Goal: Task Accomplishment & Management: Manage account settings

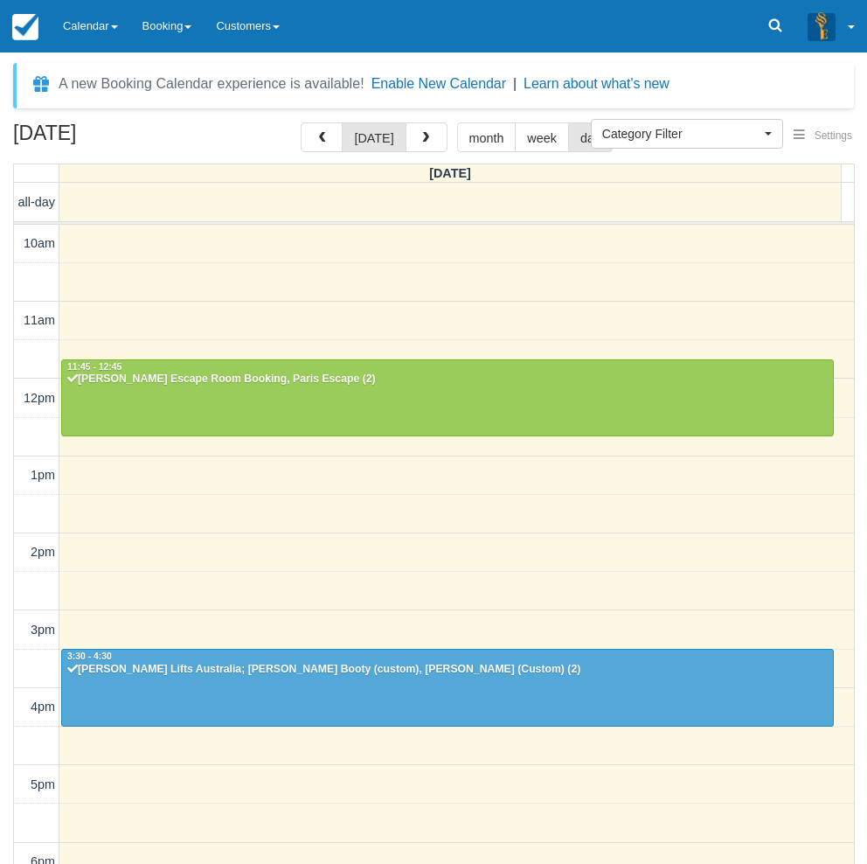
select select
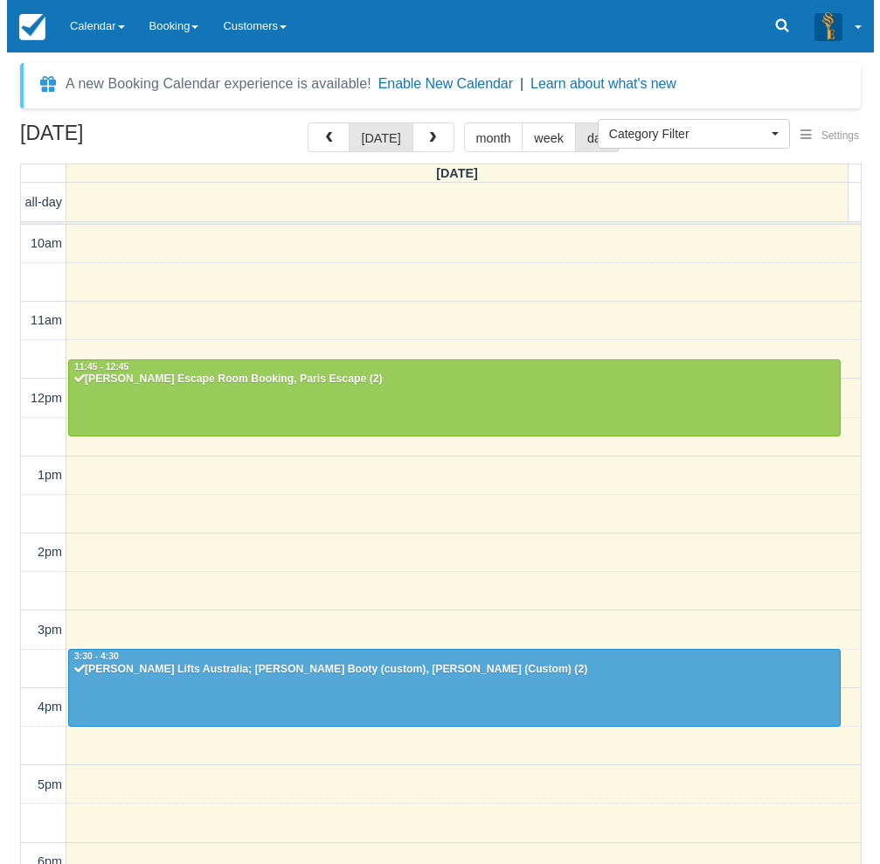
scroll to position [275, 0]
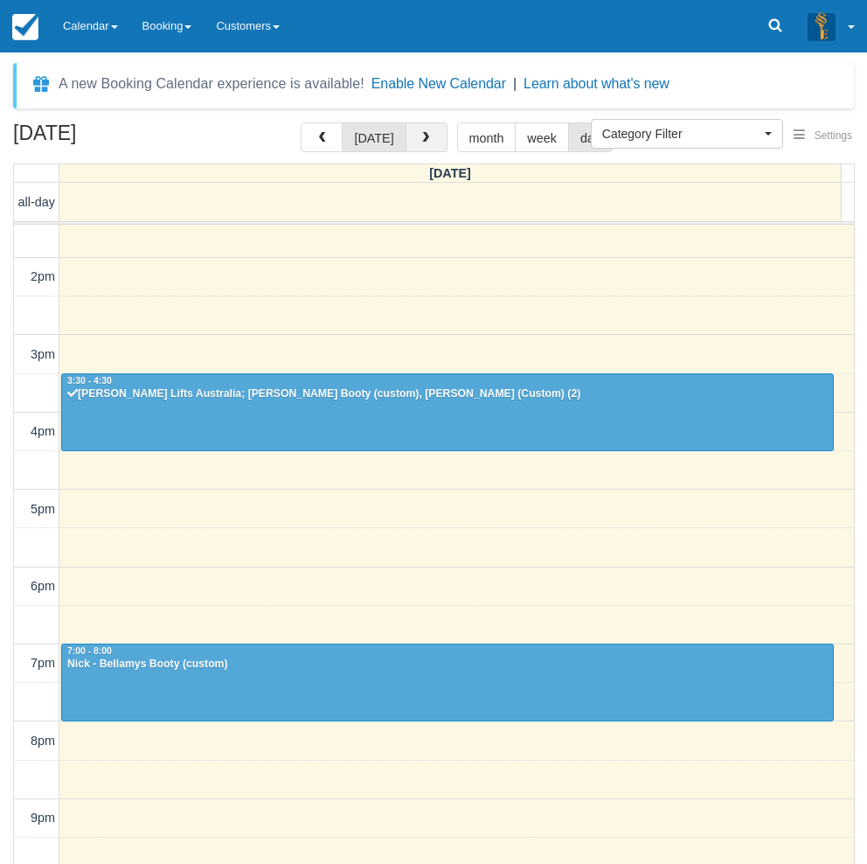
click at [431, 137] on button "button" at bounding box center [427, 137] width 42 height 30
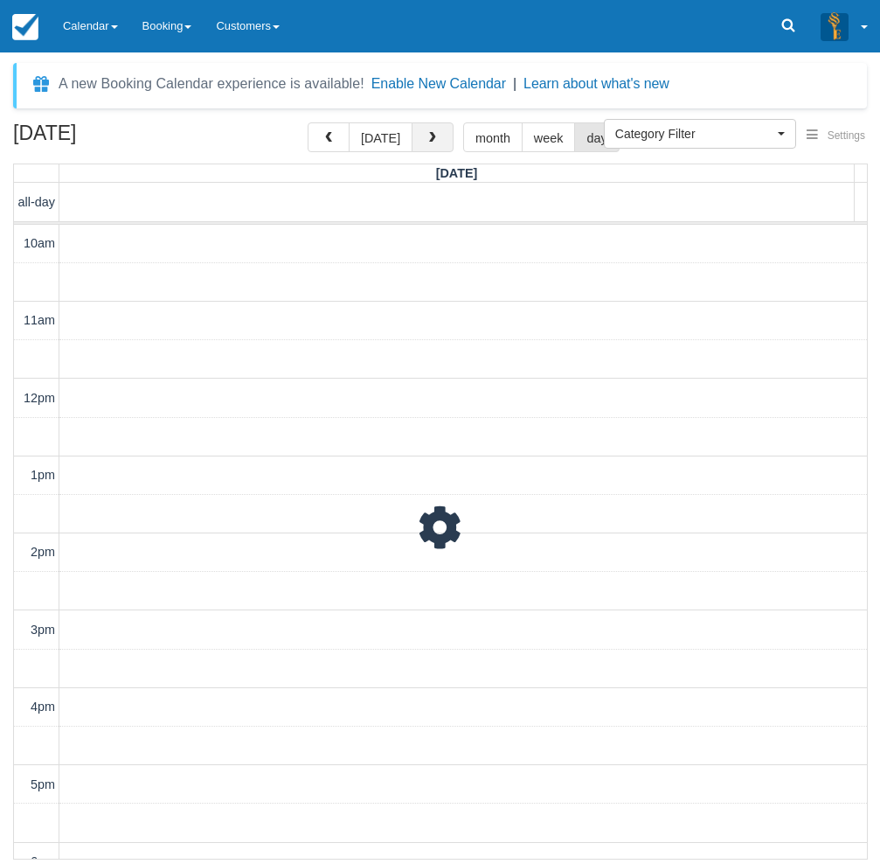
scroll to position [331, 0]
click at [391, 136] on button "today" at bounding box center [381, 137] width 64 height 30
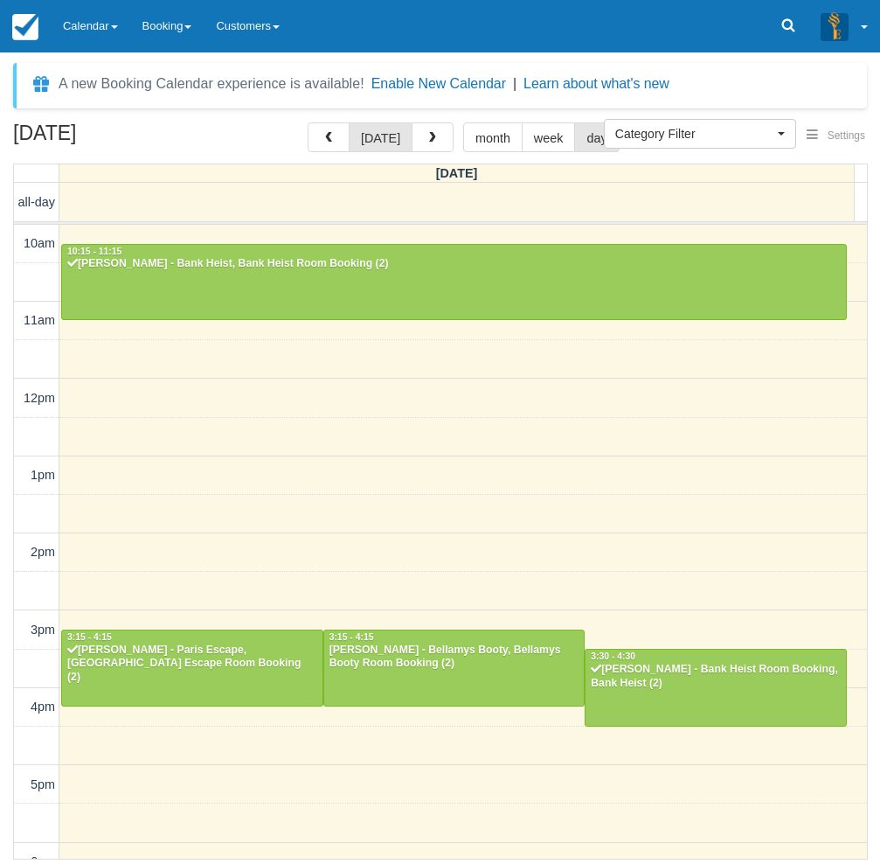
scroll to position [331, 0]
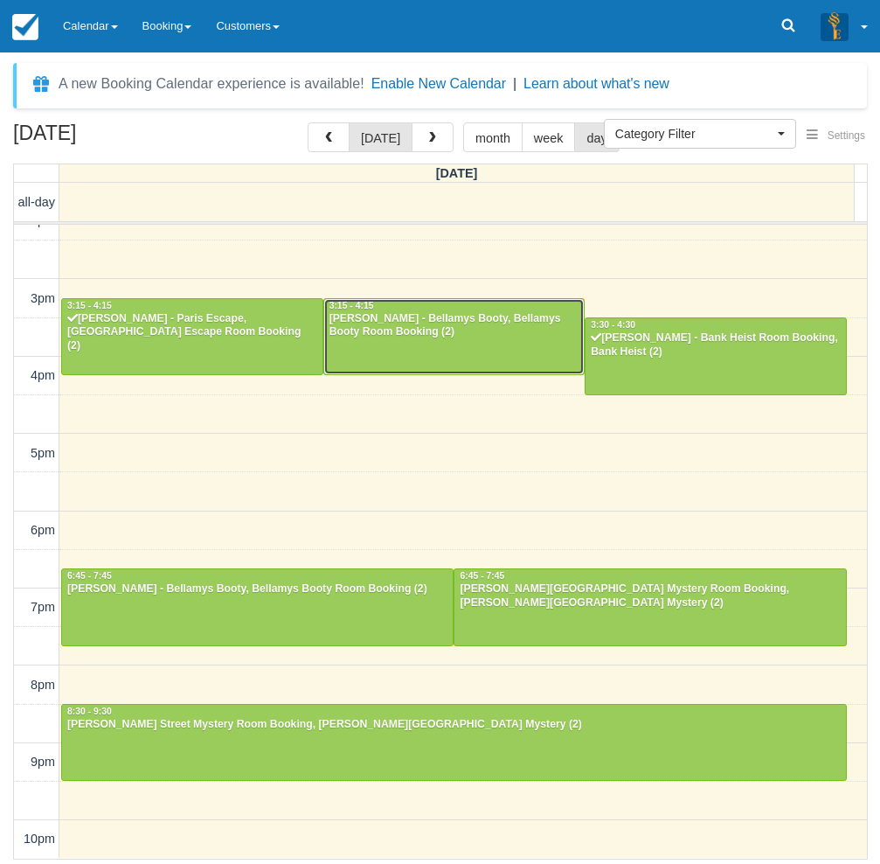
click at [469, 348] on div at bounding box center [454, 336] width 260 height 75
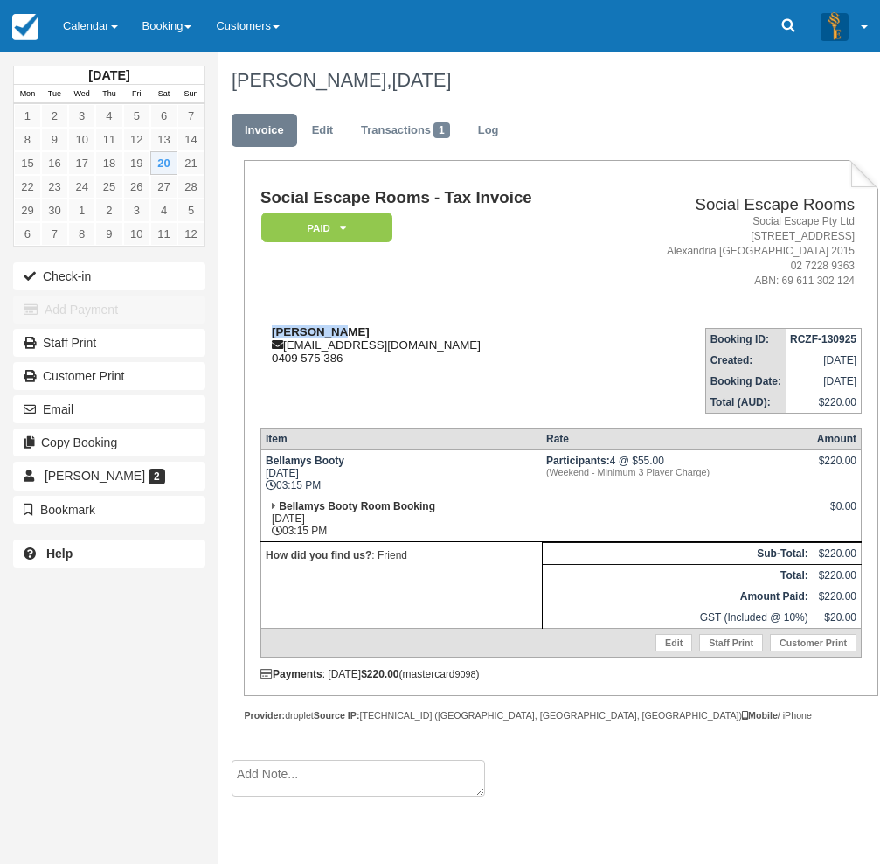
drag, startPoint x: 358, startPoint y: 329, endPoint x: 270, endPoint y: 326, distance: 88.3
click at [270, 326] on div "Julia Kumm juliatowells@hotmail.com 0409 575 386" at bounding box center [432, 344] width 345 height 39
copy strong "Julia Kumm"
click at [72, 39] on link "Calendar" at bounding box center [91, 26] width 80 height 52
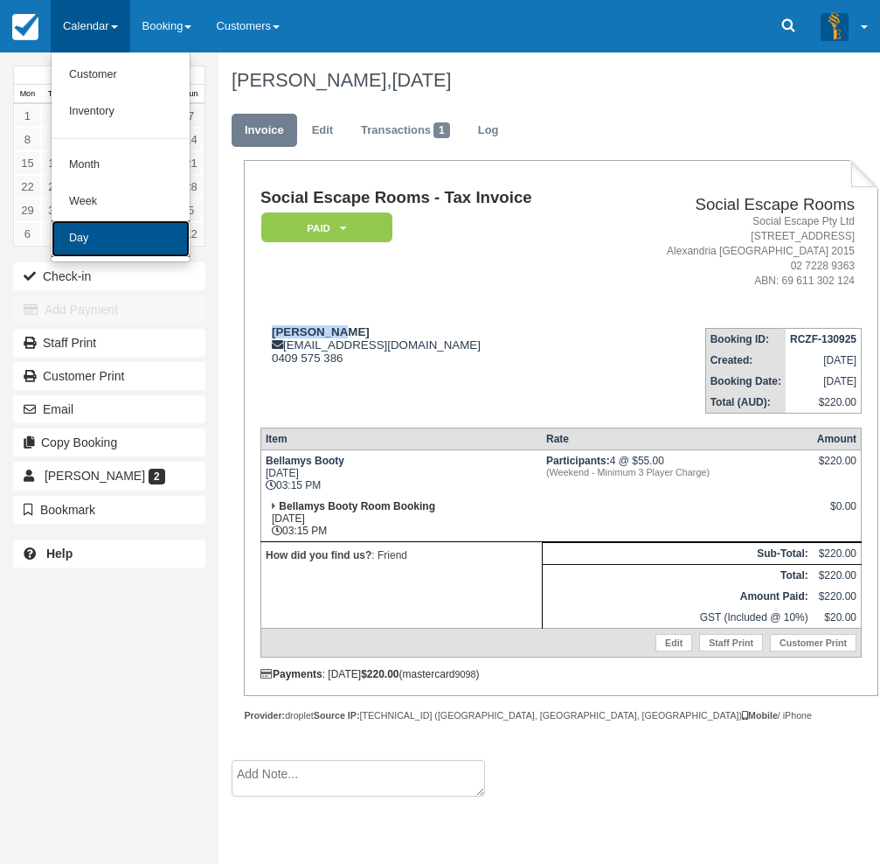
click at [82, 253] on link "Day" at bounding box center [121, 238] width 138 height 37
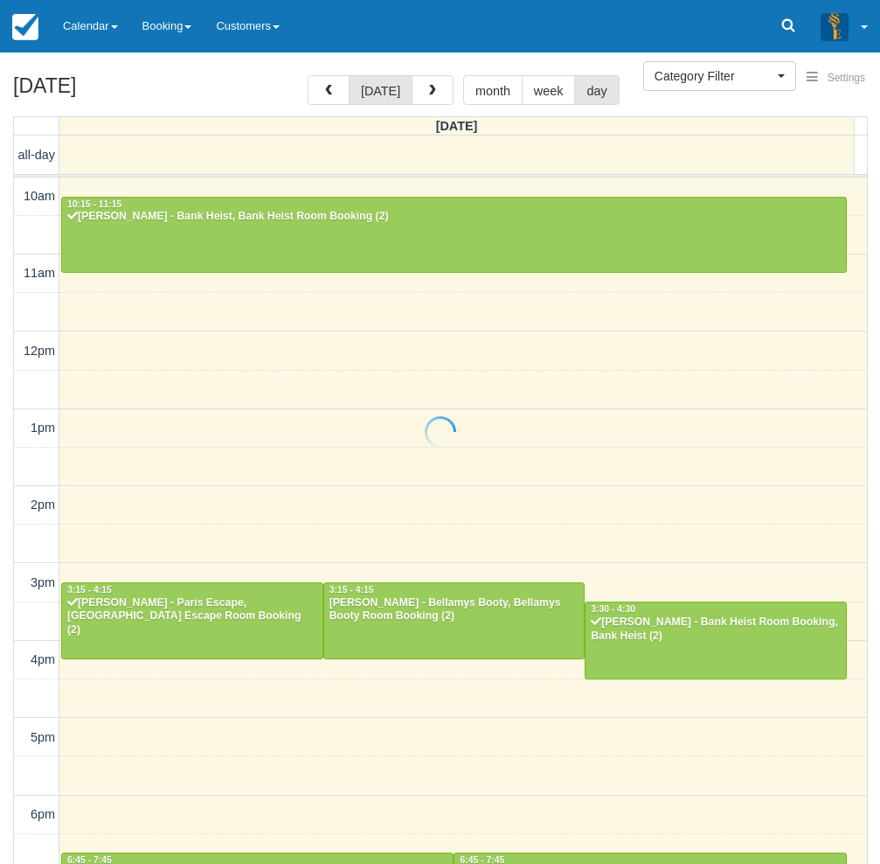
select select
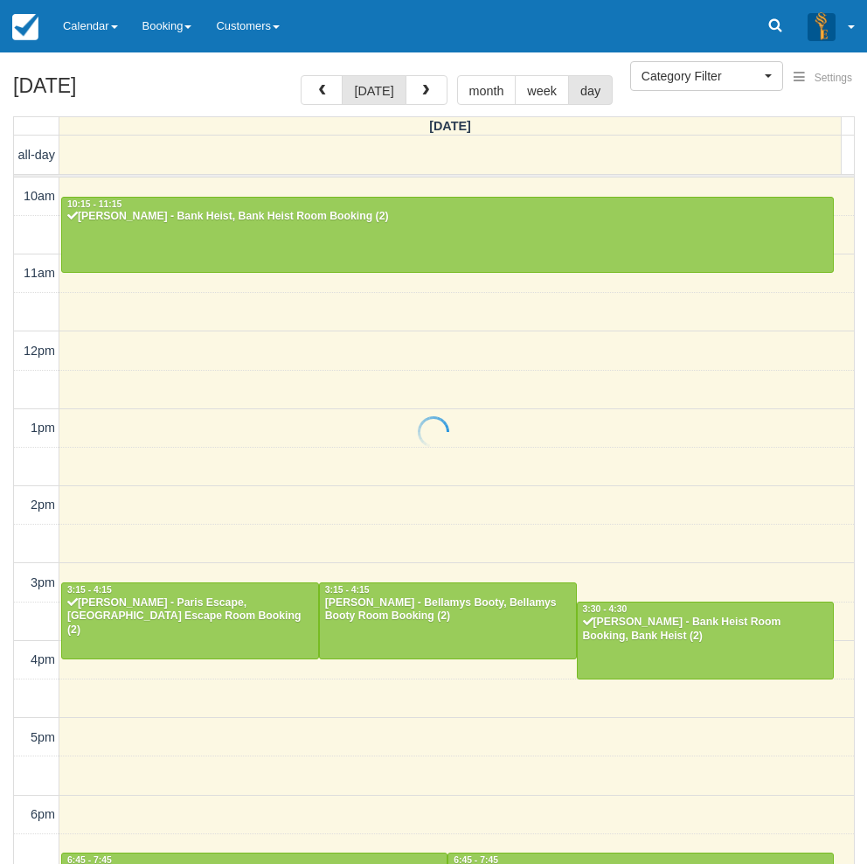
scroll to position [275, 0]
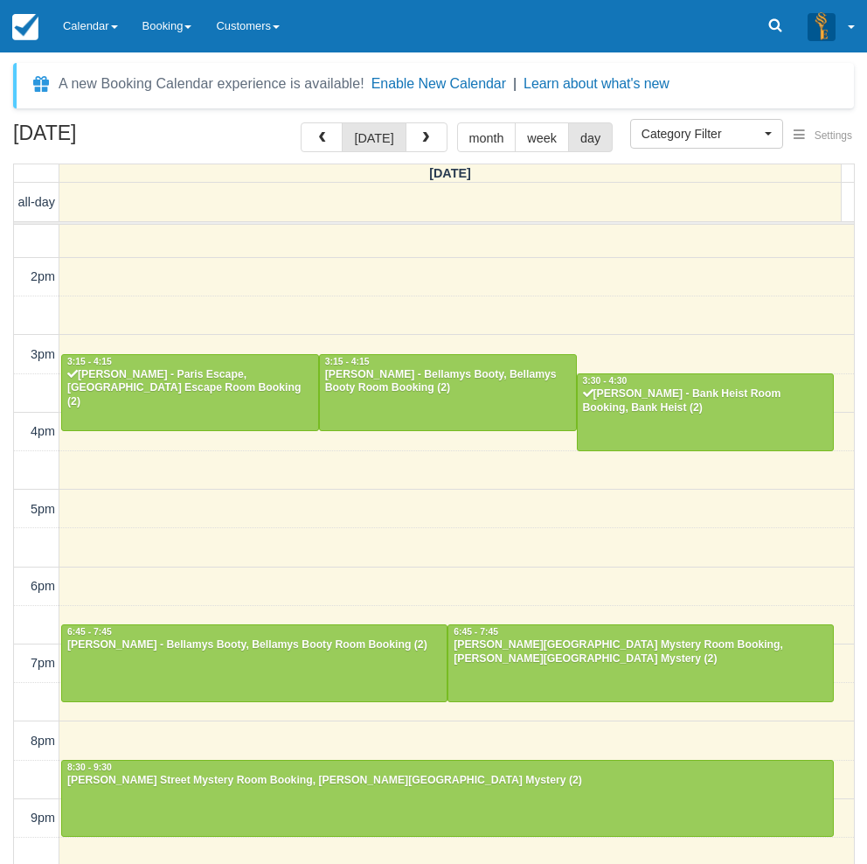
click at [94, 38] on link "Calendar" at bounding box center [91, 26] width 80 height 52
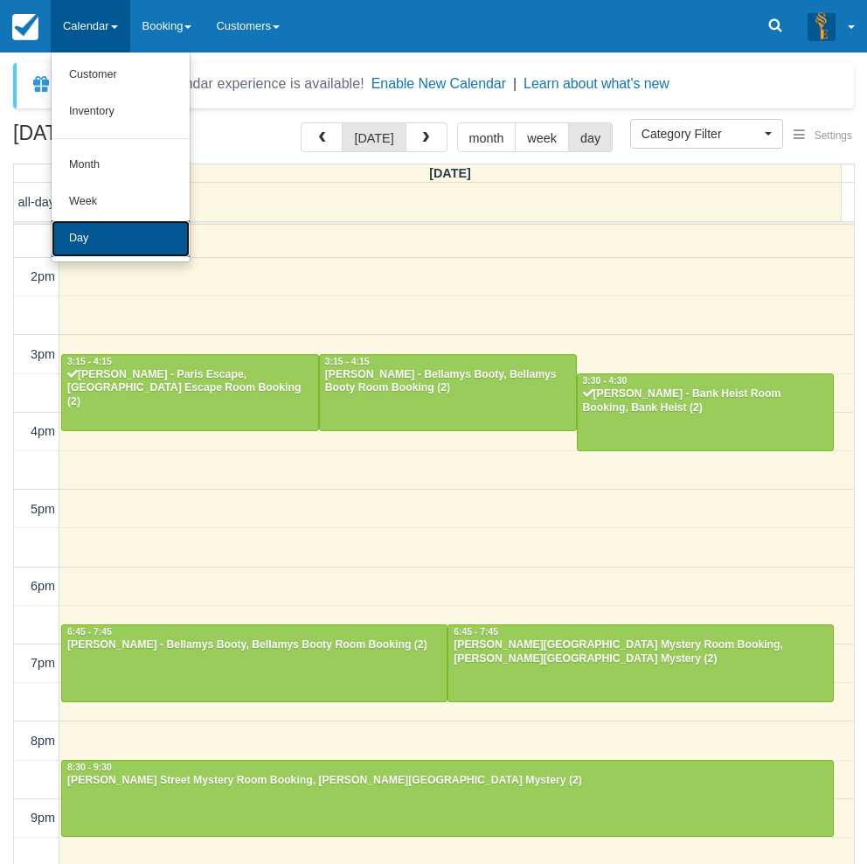
click at [110, 236] on link "Day" at bounding box center [121, 238] width 138 height 37
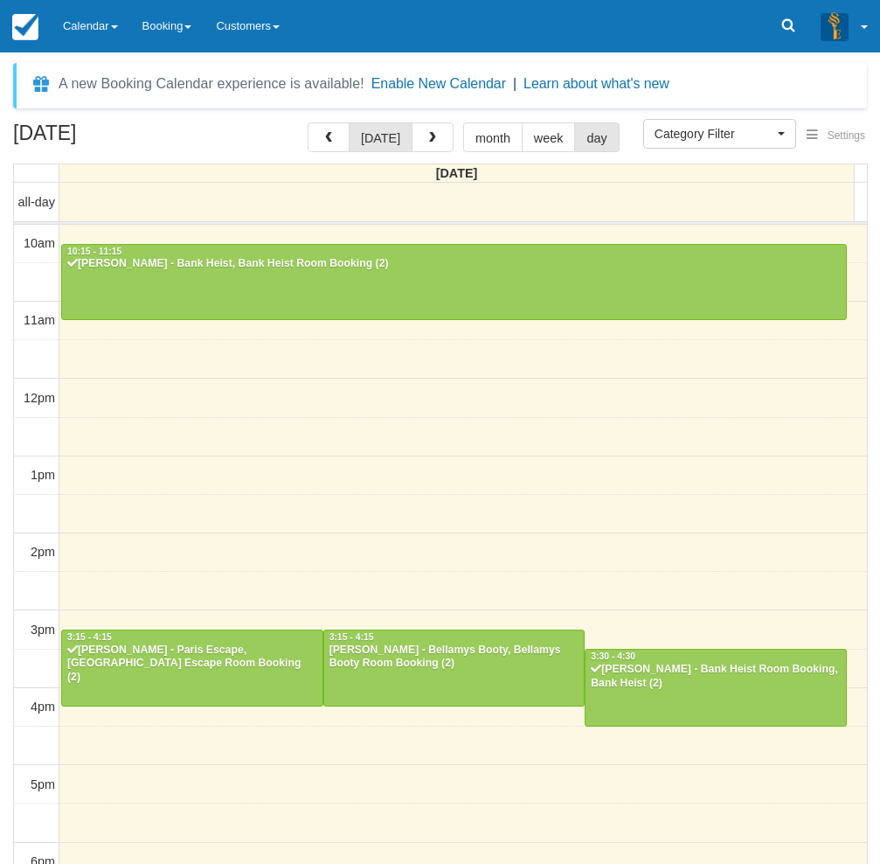
select select
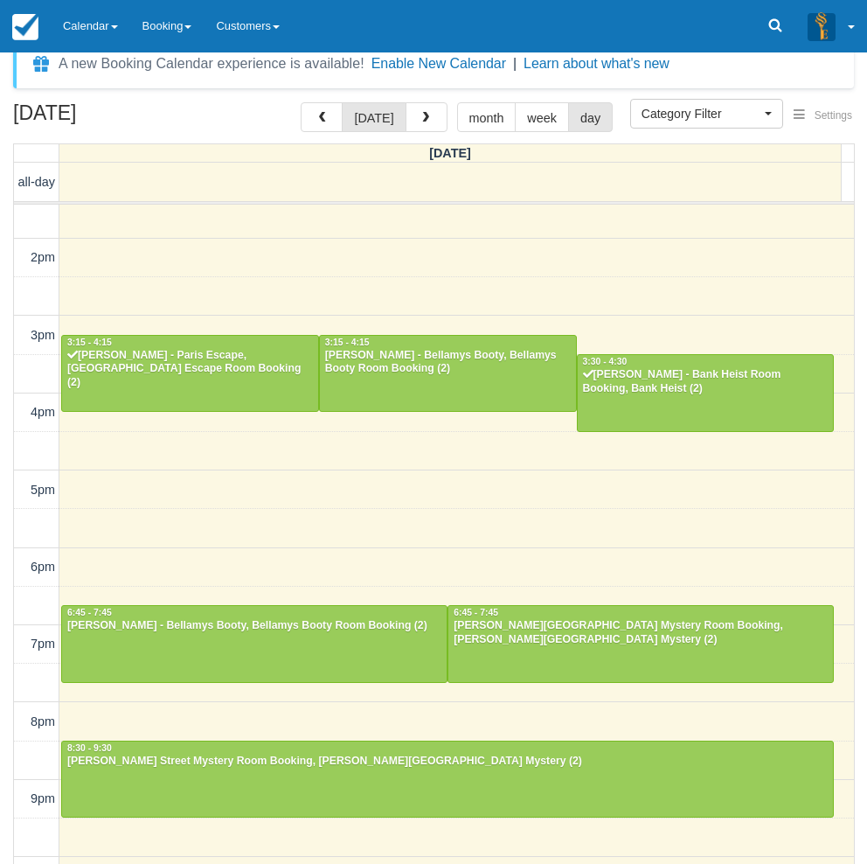
scroll to position [56, 0]
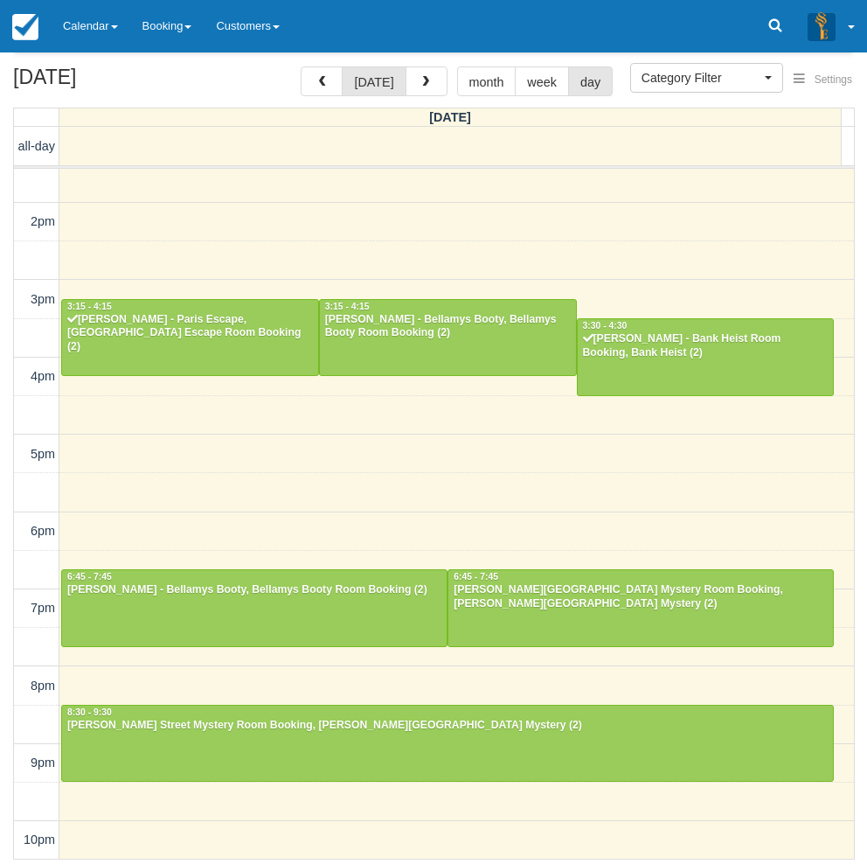
click at [104, 19] on link "Calendar" at bounding box center [91, 26] width 80 height 52
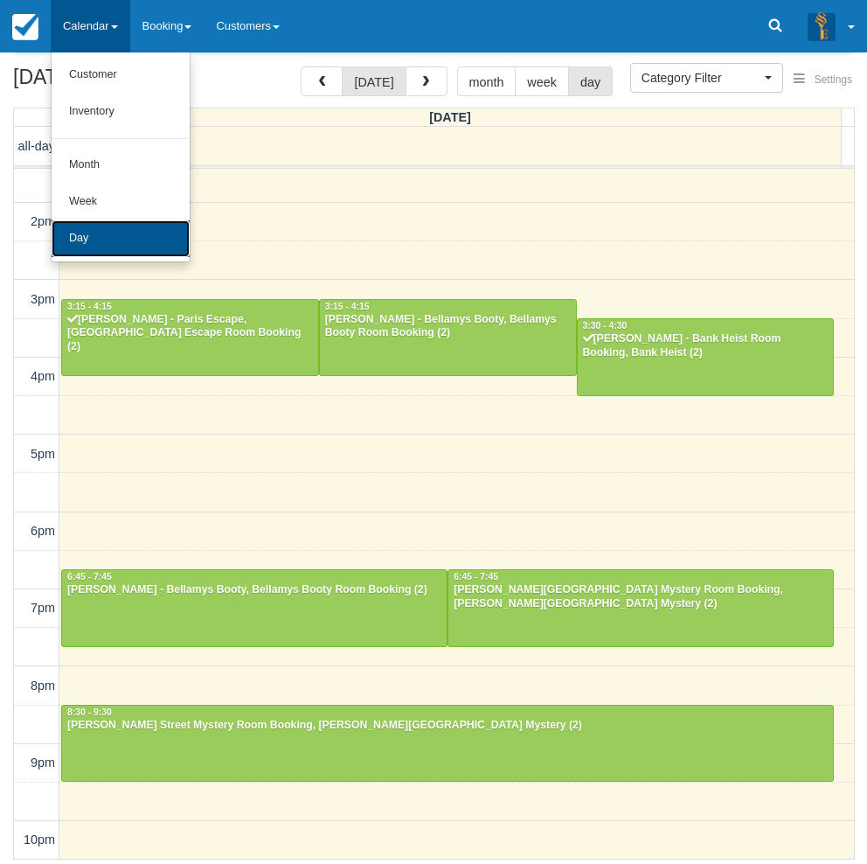
click at [99, 233] on link "Day" at bounding box center [121, 238] width 138 height 37
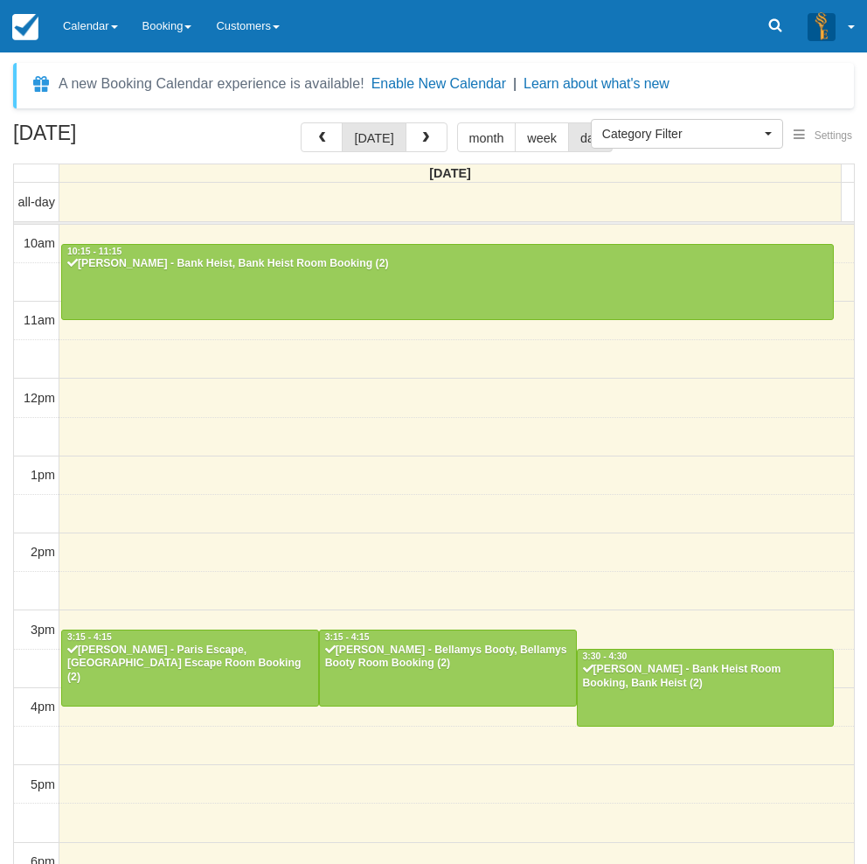
select select
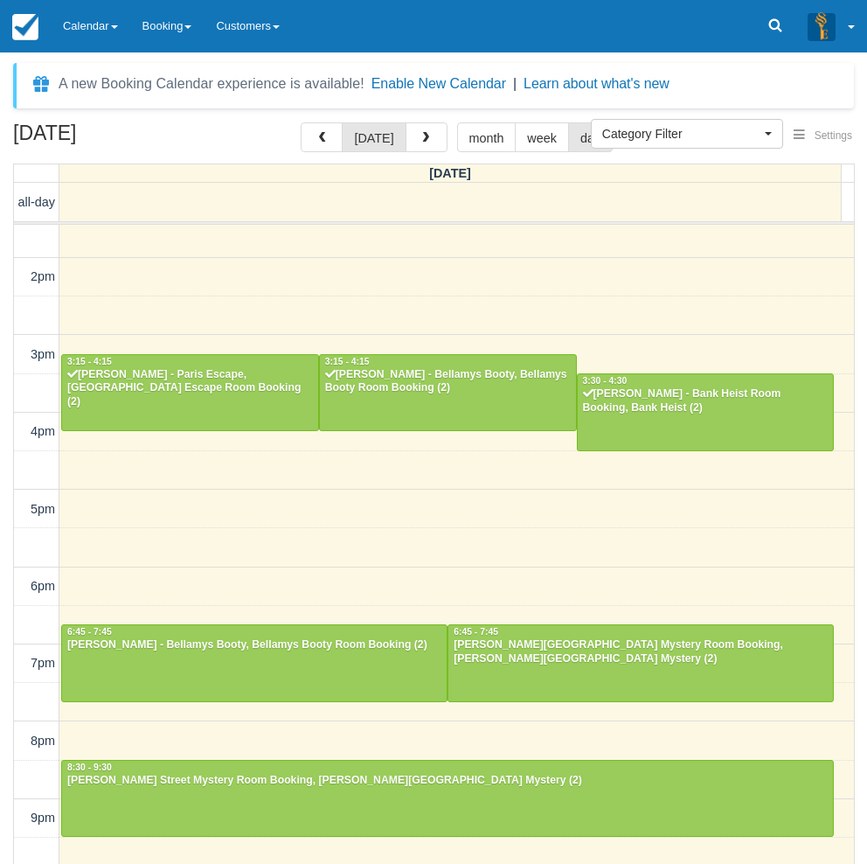
scroll to position [274, 0]
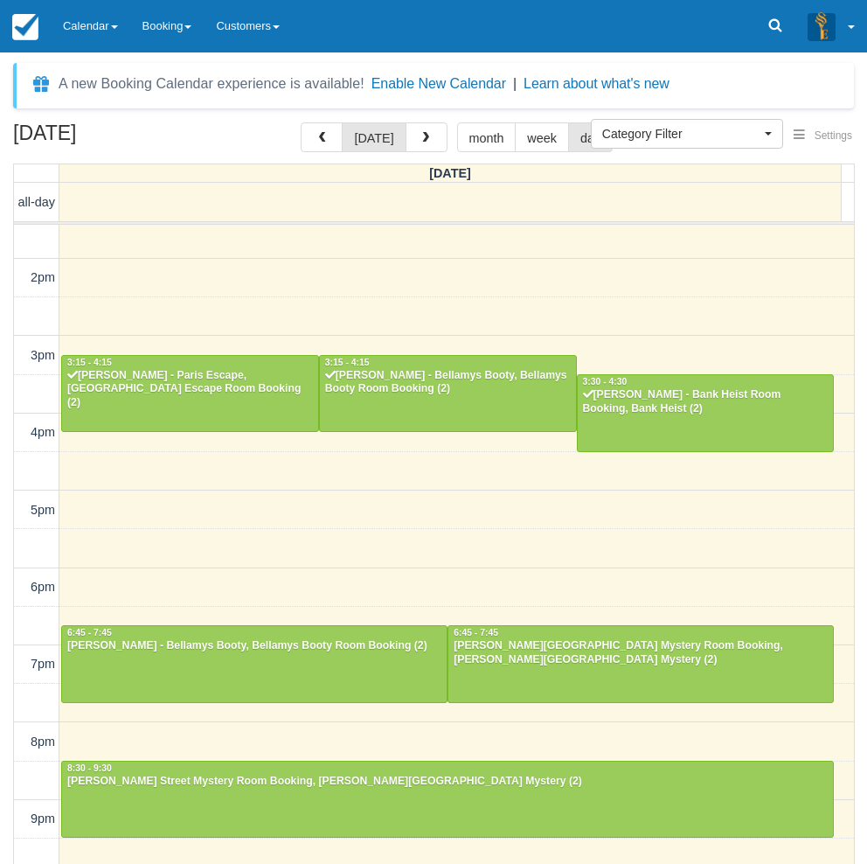
click at [88, 16] on link "Calendar" at bounding box center [91, 26] width 80 height 52
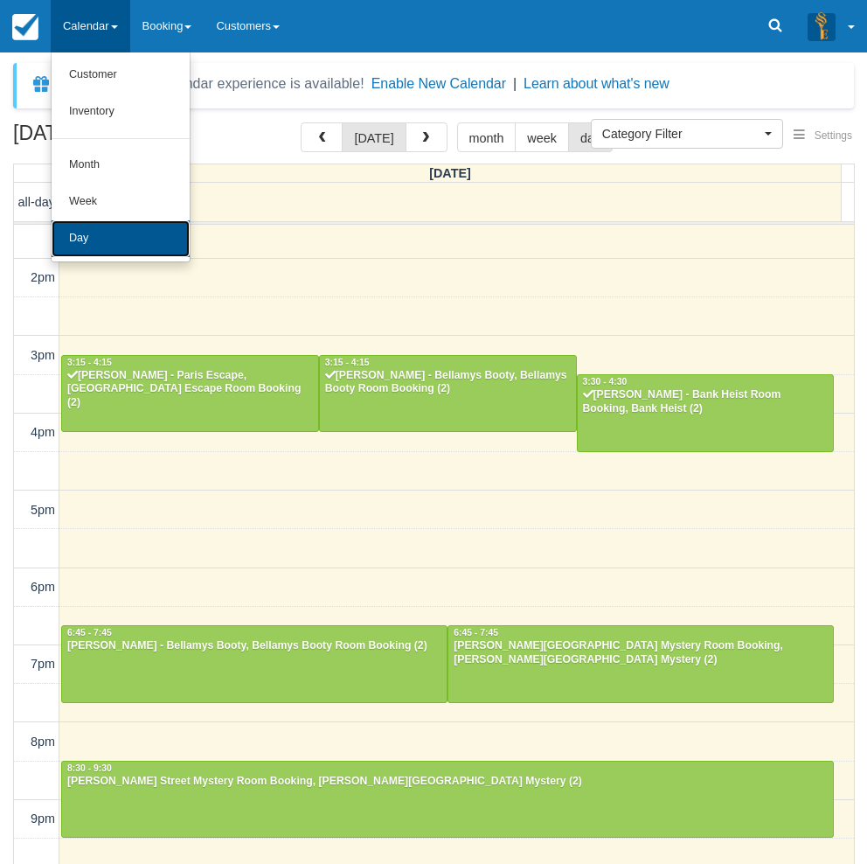
click at [88, 242] on link "Day" at bounding box center [121, 238] width 138 height 37
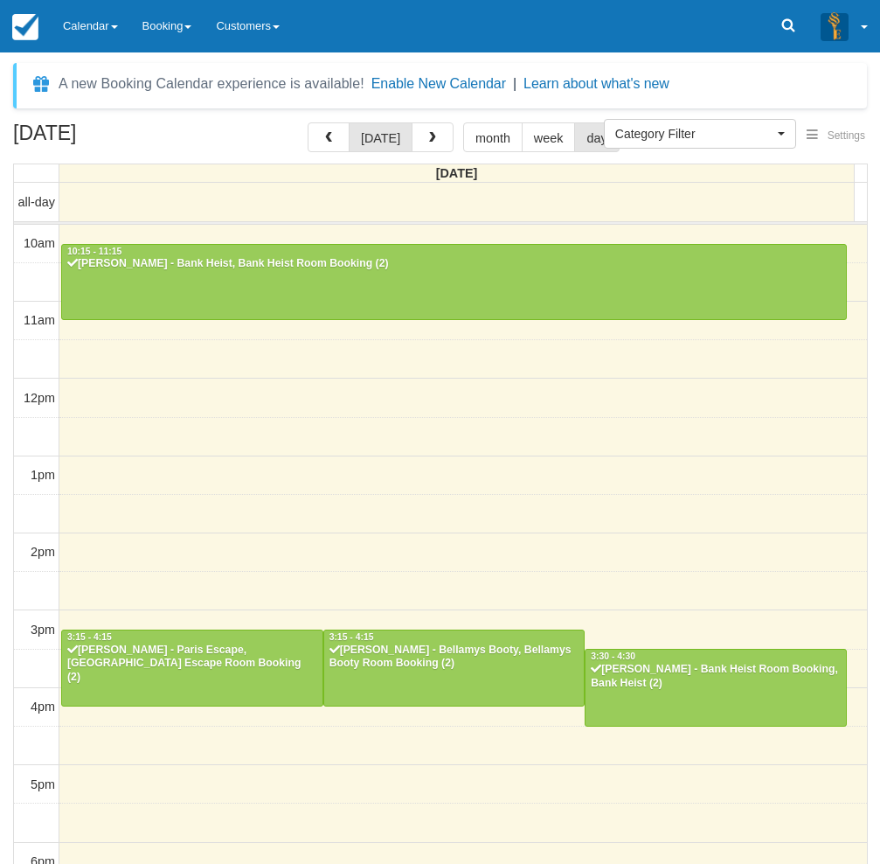
select select
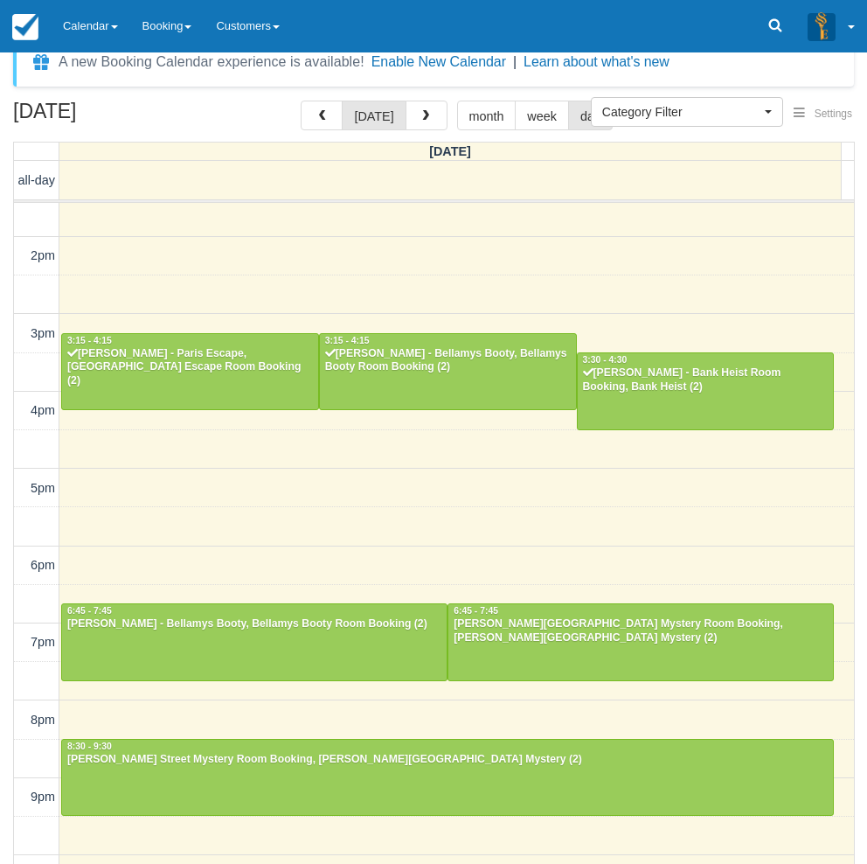
scroll to position [23, 0]
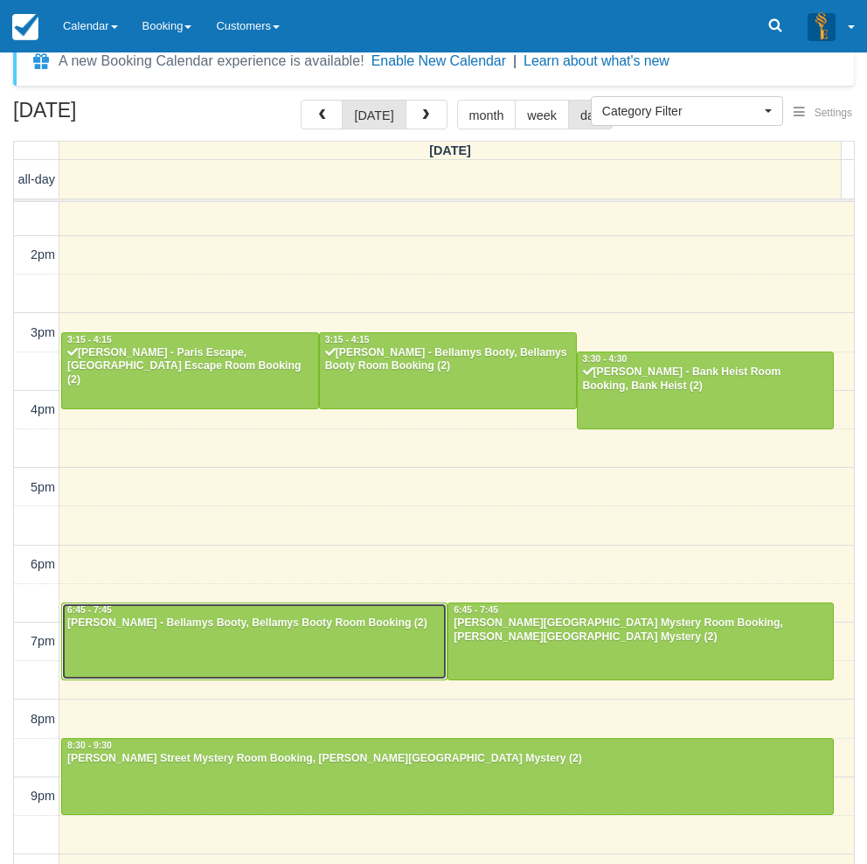
click at [267, 647] on div at bounding box center [254, 640] width 385 height 75
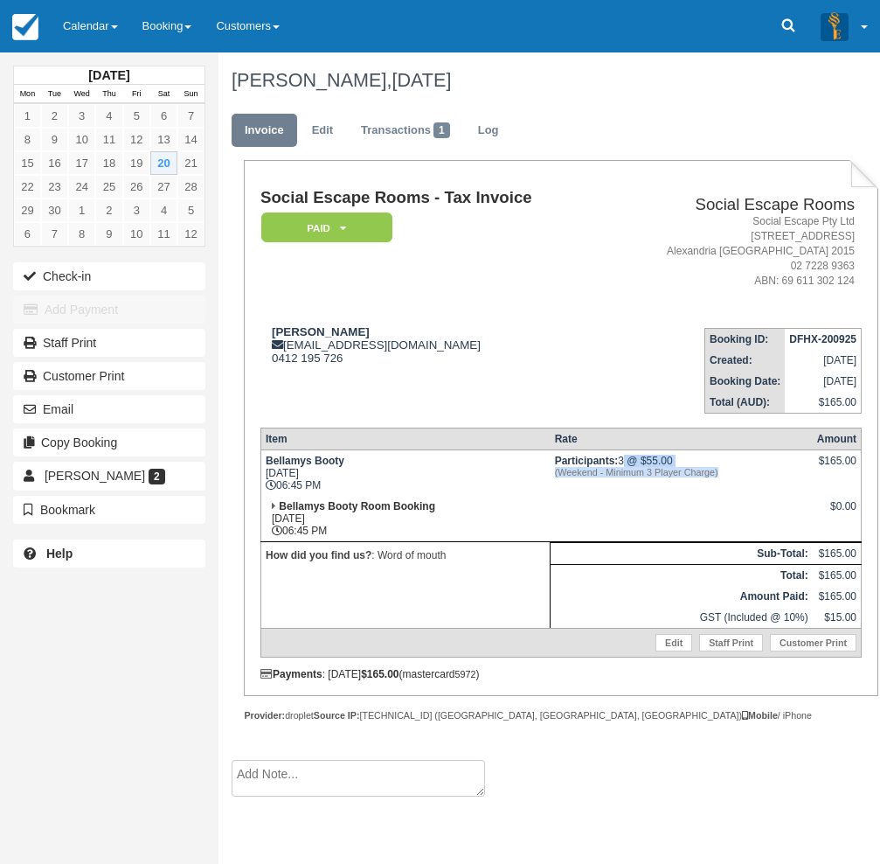
drag, startPoint x: 622, startPoint y: 463, endPoint x: 719, endPoint y: 469, distance: 98.0
click at [719, 469] on td "Participants: 3 @ $55.00 (Weekend - Minimum 3 Player Charge)" at bounding box center [682, 472] width 262 height 46
click at [719, 469] on em "(Weekend - Minimum 3 Player Charge)" at bounding box center [681, 472] width 253 height 10
click at [677, 637] on link "Edit" at bounding box center [674, 642] width 37 height 17
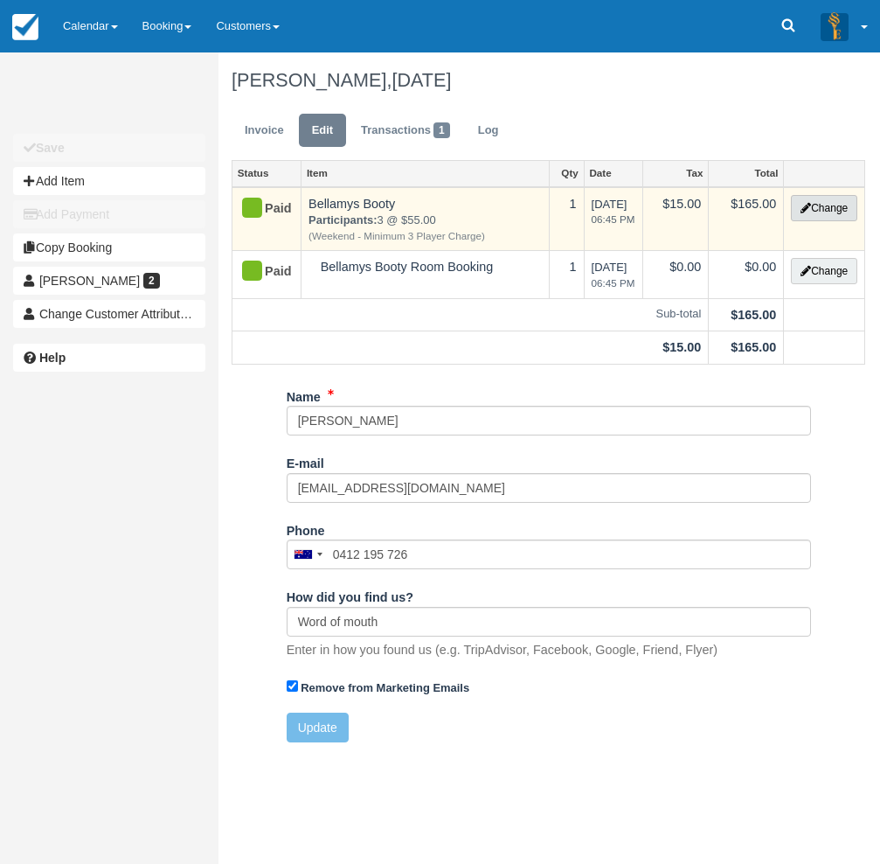
click at [822, 207] on button "Change" at bounding box center [824, 208] width 66 height 26
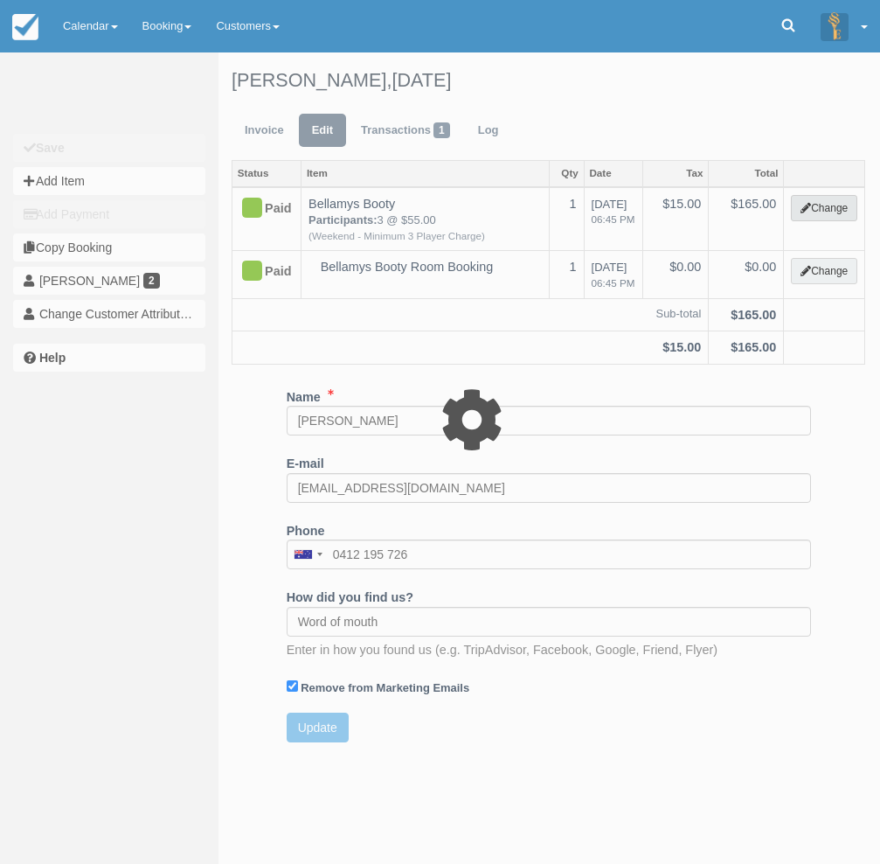
select select "2"
type input "165.00"
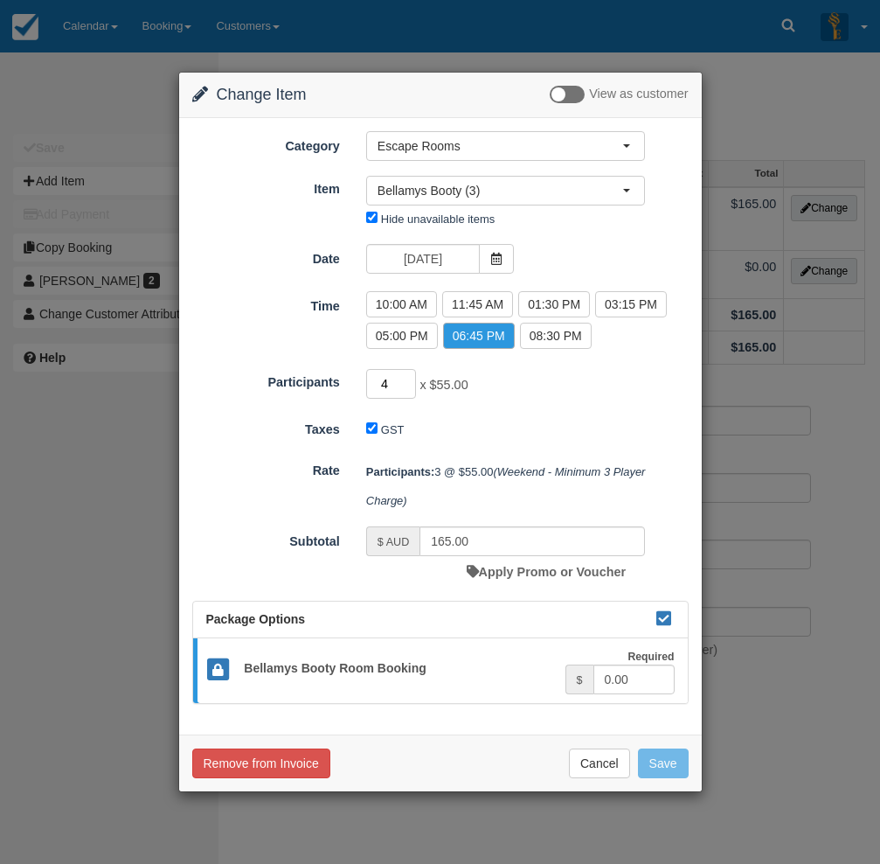
type input "4"
click at [406, 381] on input "4" at bounding box center [391, 384] width 51 height 30
type input "220.00"
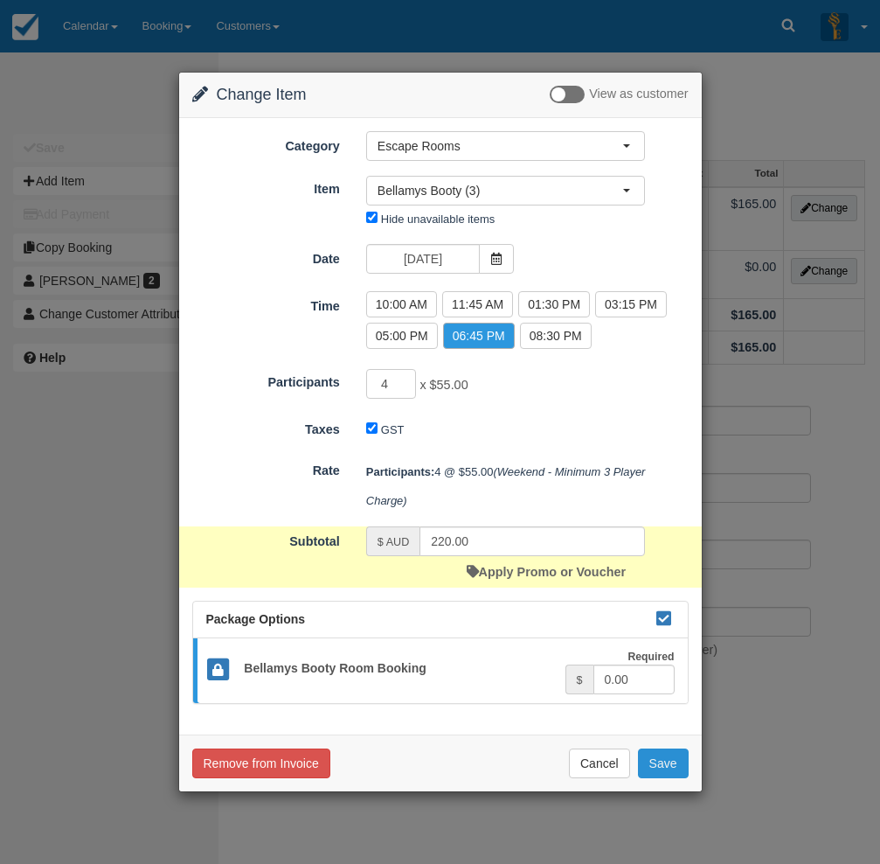
click at [667, 761] on button "Save" at bounding box center [663, 763] width 51 height 30
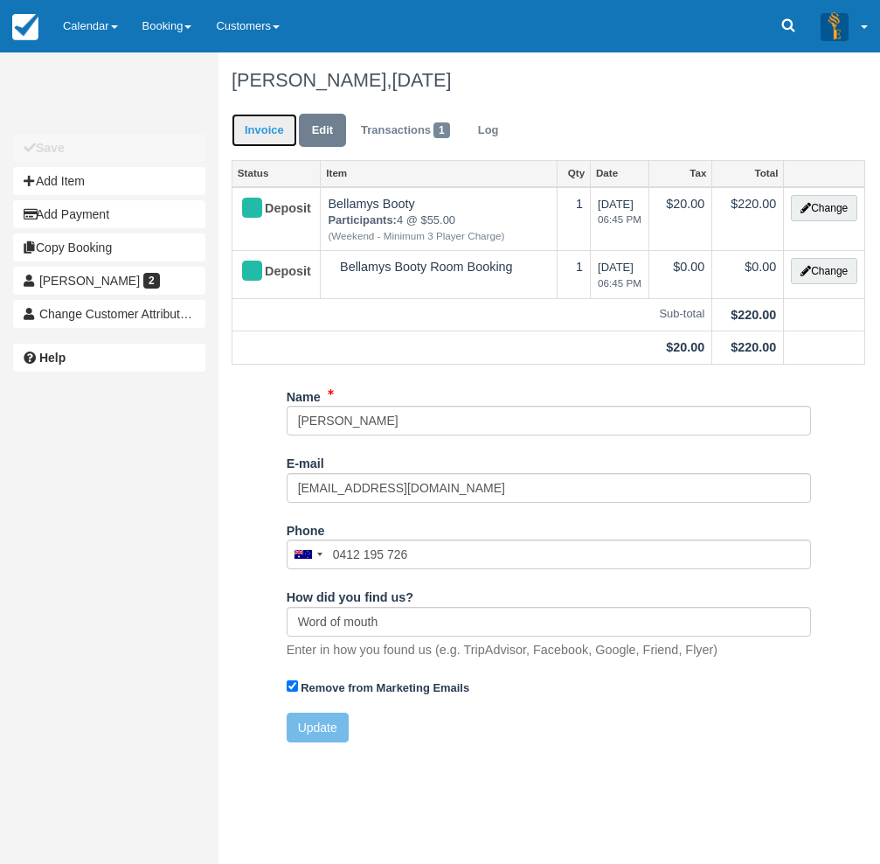
click at [286, 138] on link "Invoice" at bounding box center [265, 131] width 66 height 34
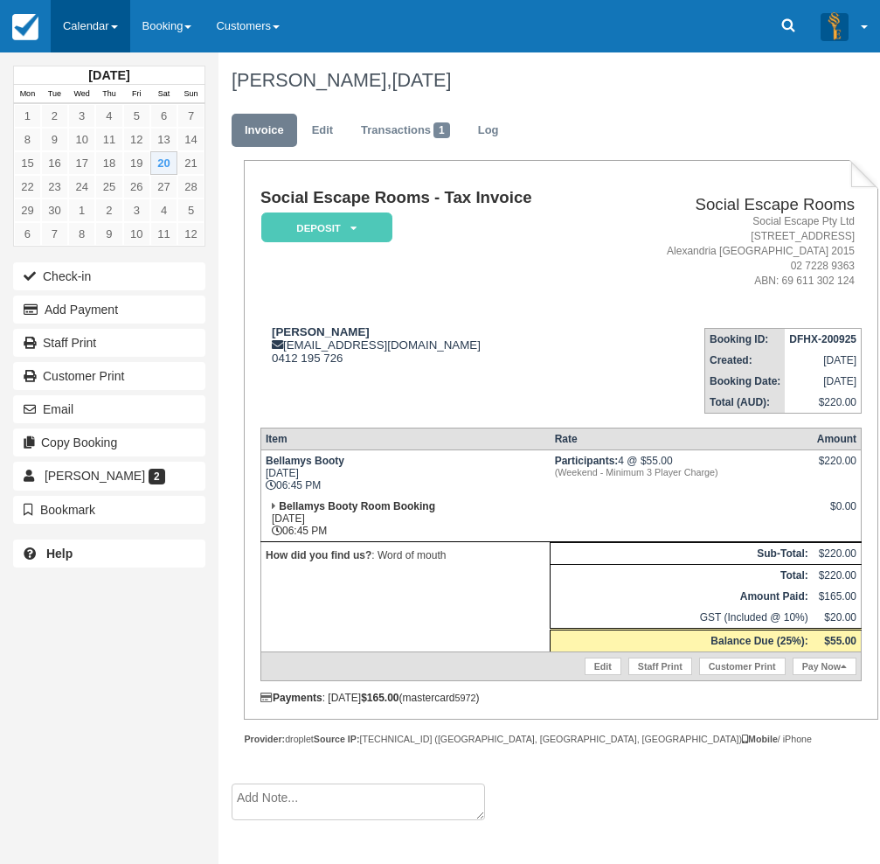
click at [123, 31] on link "Calendar" at bounding box center [91, 26] width 80 height 52
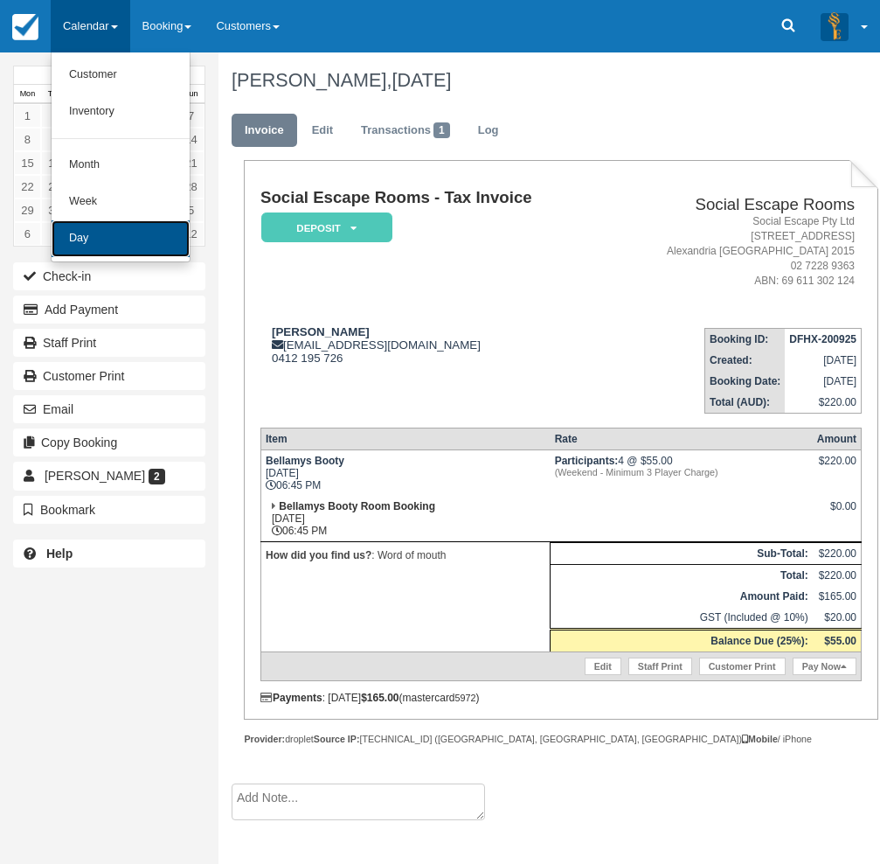
click at [122, 230] on link "Day" at bounding box center [121, 238] width 138 height 37
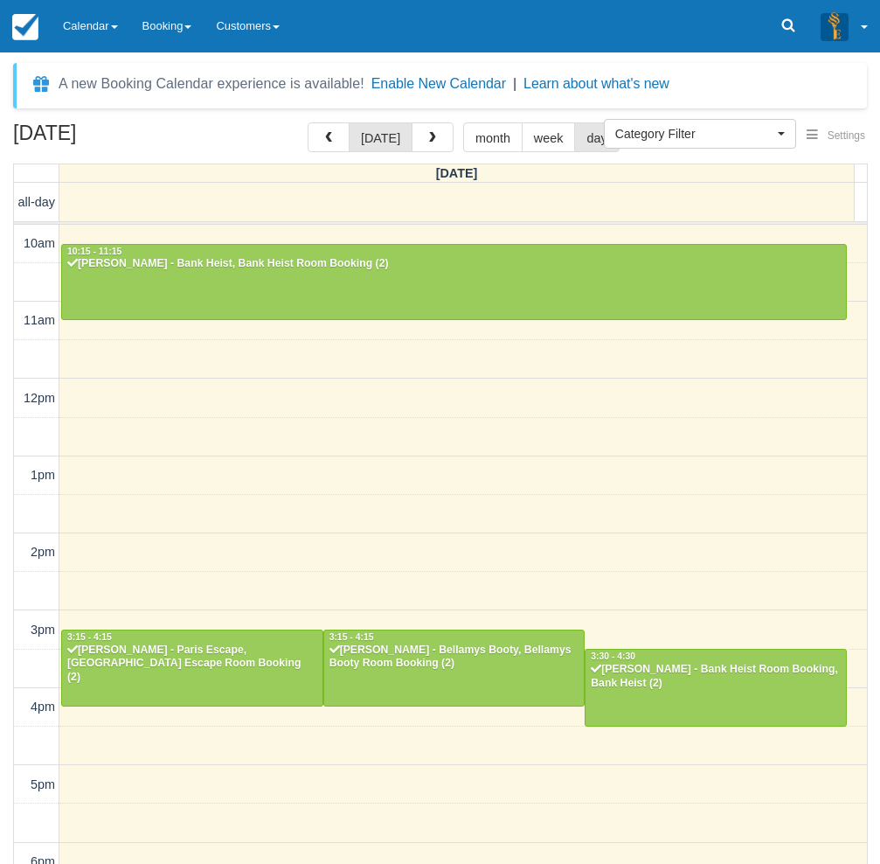
select select
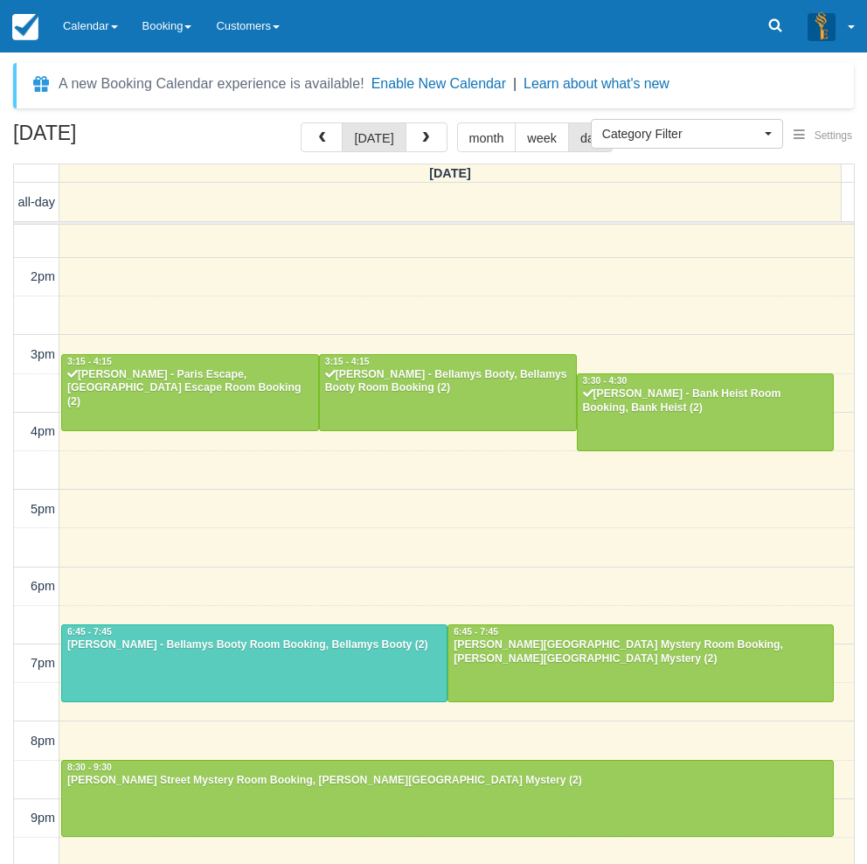
scroll to position [274, 0]
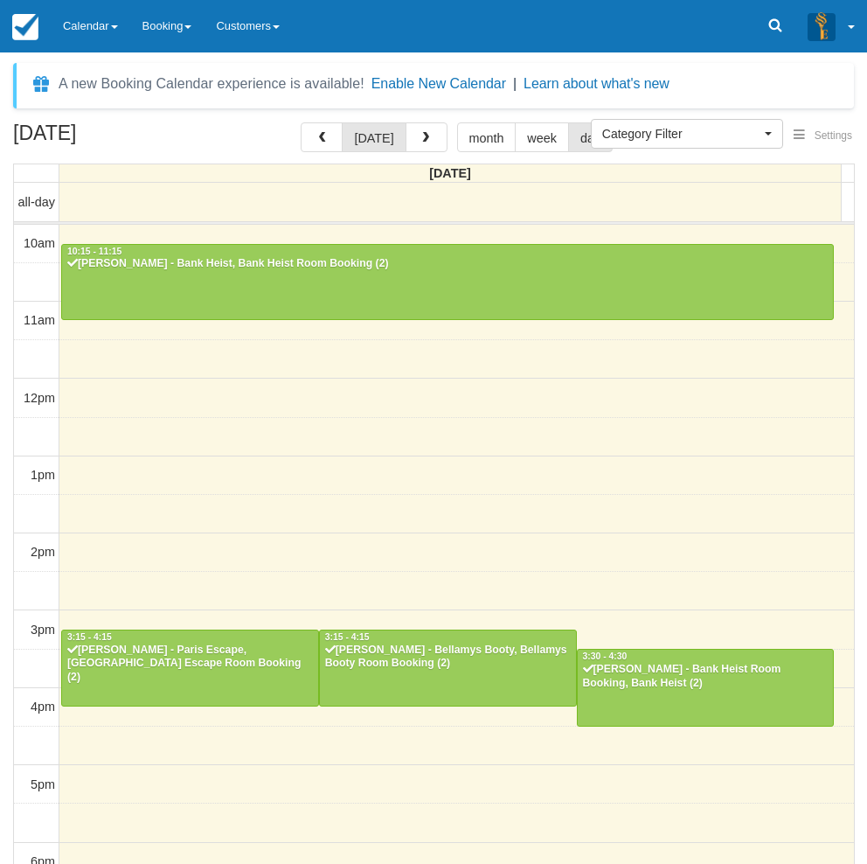
select select
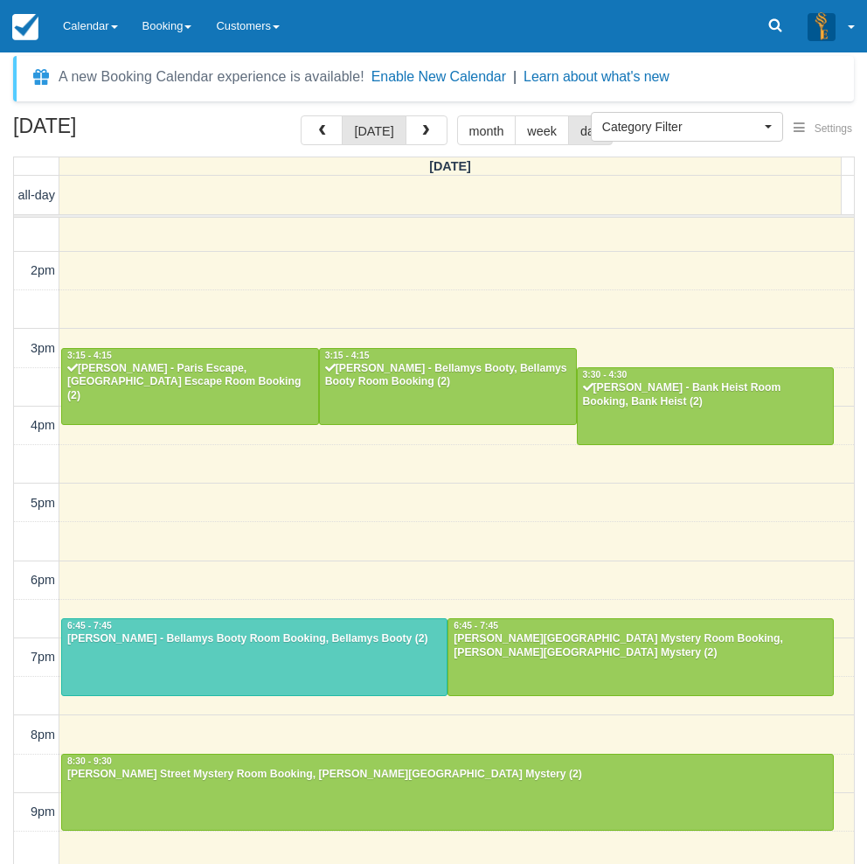
scroll to position [56, 0]
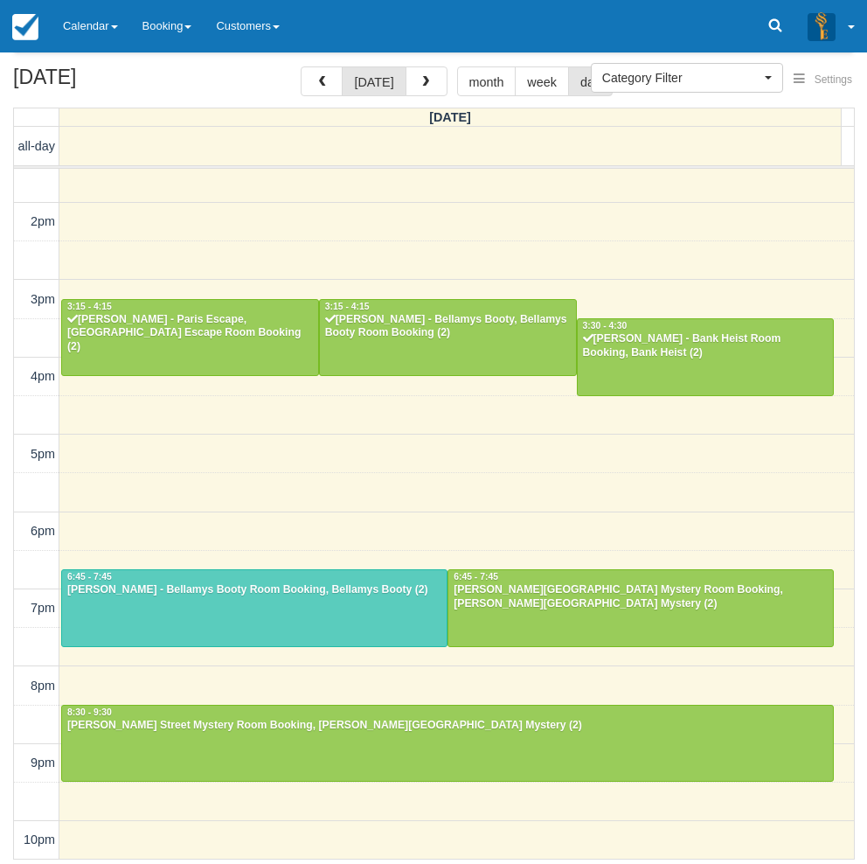
click at [105, 38] on link "Calendar" at bounding box center [91, 26] width 80 height 52
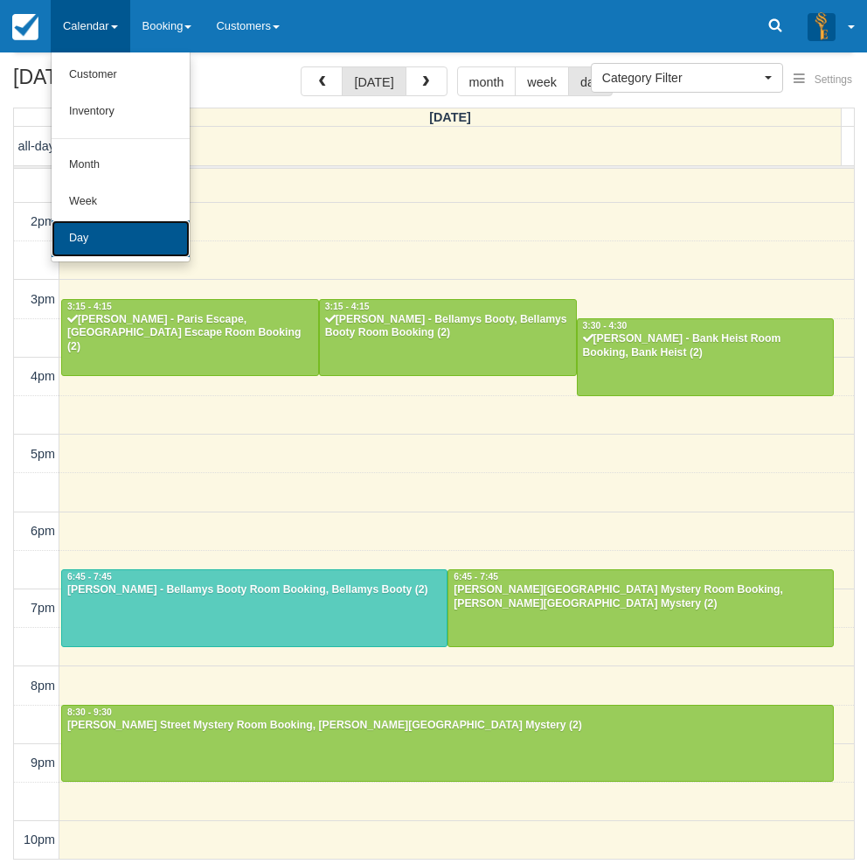
click at [102, 242] on link "Day" at bounding box center [121, 238] width 138 height 37
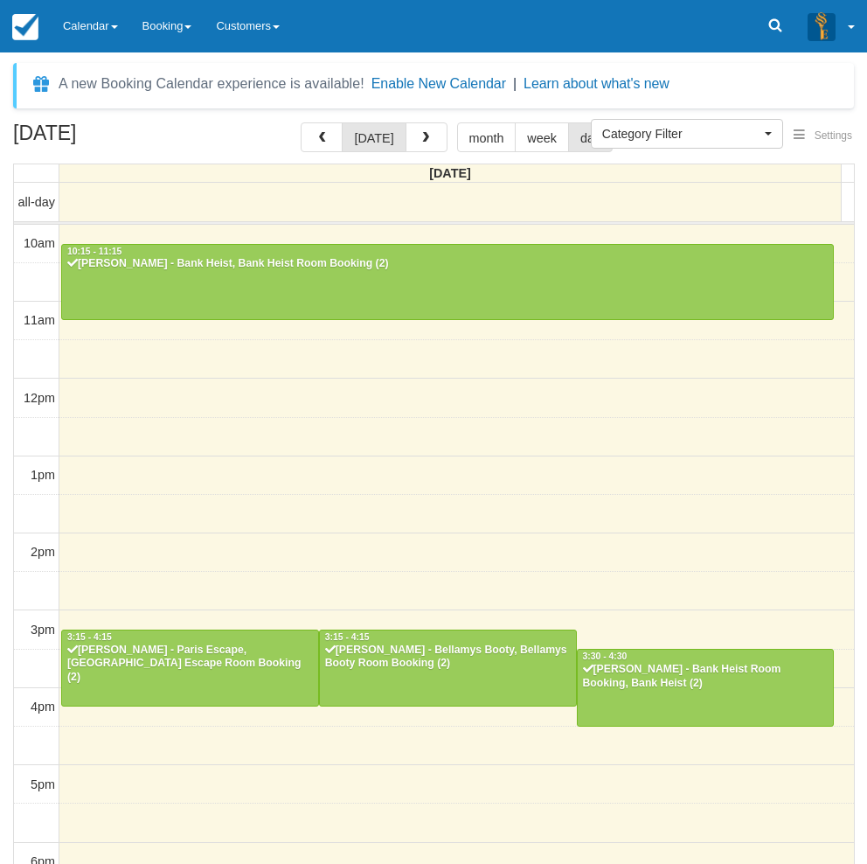
select select
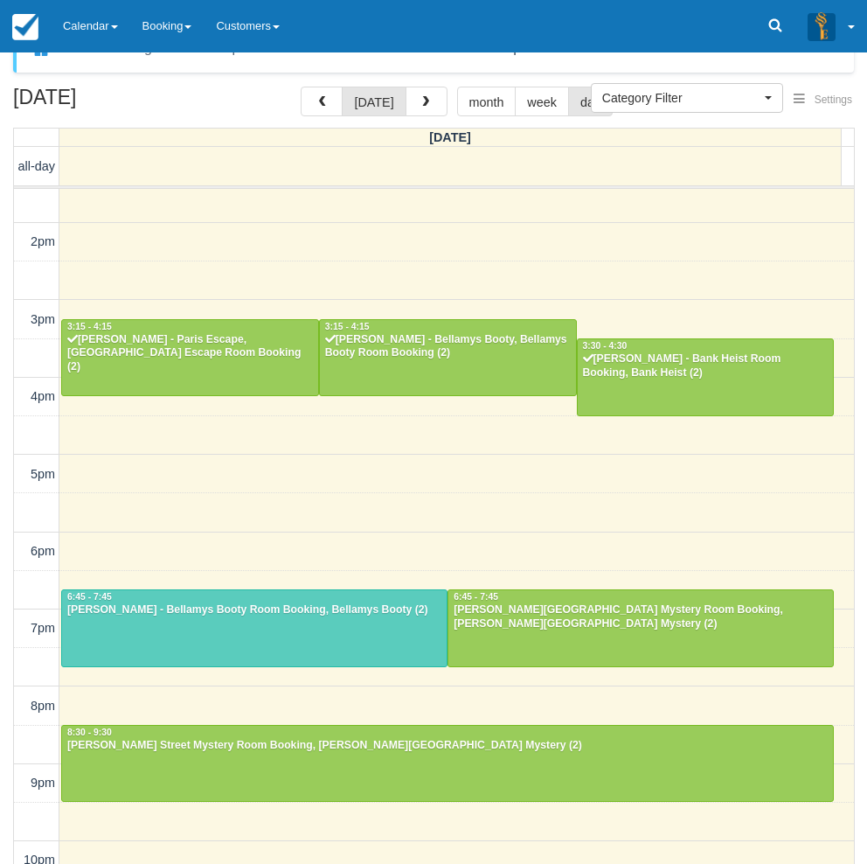
scroll to position [56, 0]
